Goal: Check status: Check status

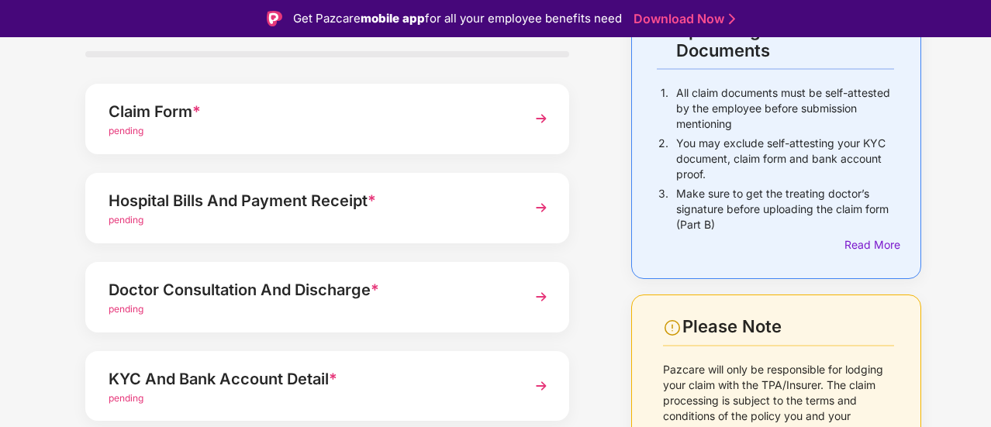
scroll to position [127, 0]
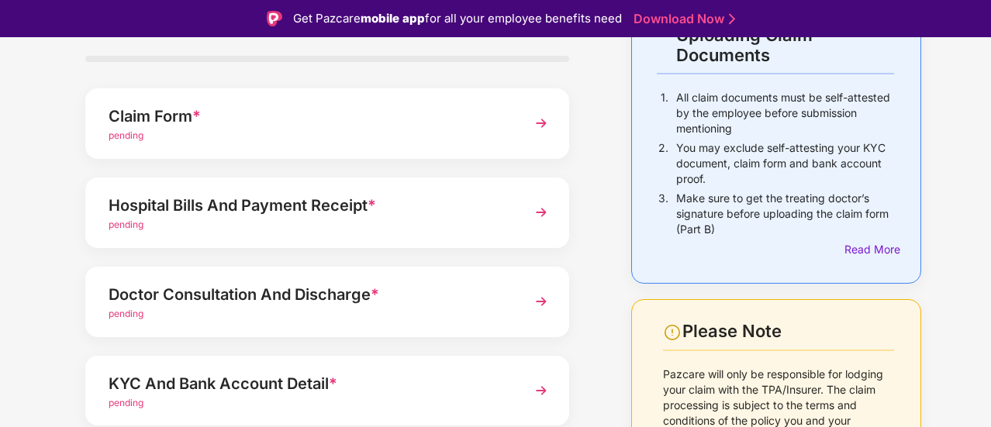
click at [542, 120] on img at bounding box center [542, 123] width 28 height 28
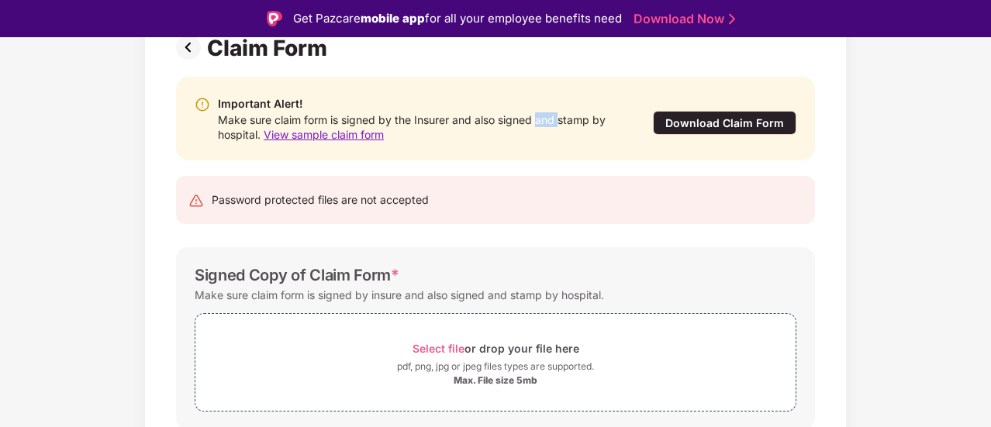
click at [542, 120] on div "Make sure claim form is signed by the Insurer and also signed and stamp by hosp…" at bounding box center [419, 126] width 403 height 29
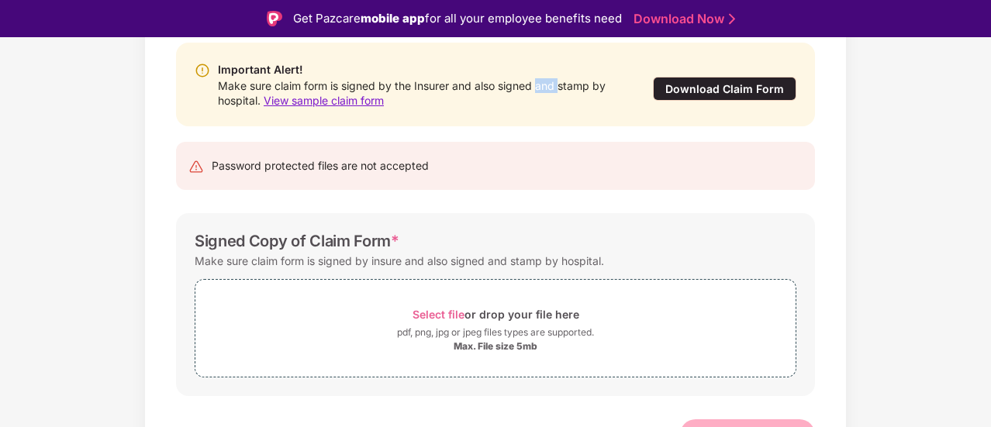
scroll to position [163, 0]
